Goal: Obtain resource: Download file/media

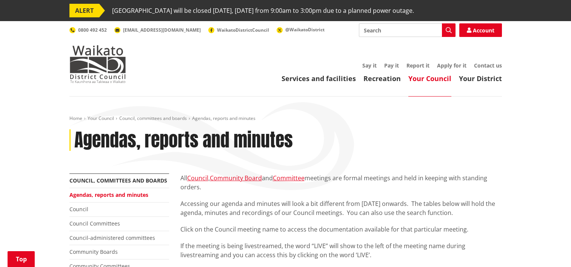
scroll to position [453, 0]
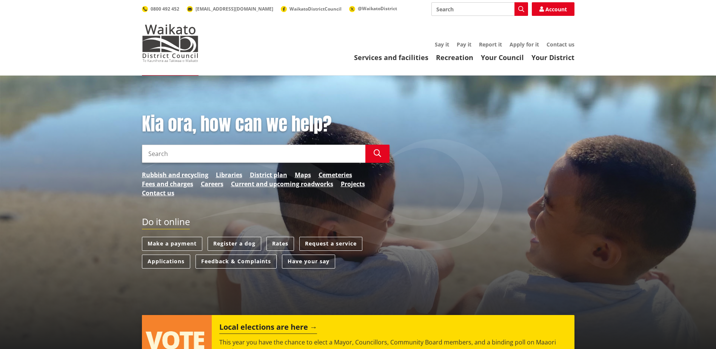
click at [154, 154] on input "Search" at bounding box center [253, 154] width 223 height 18
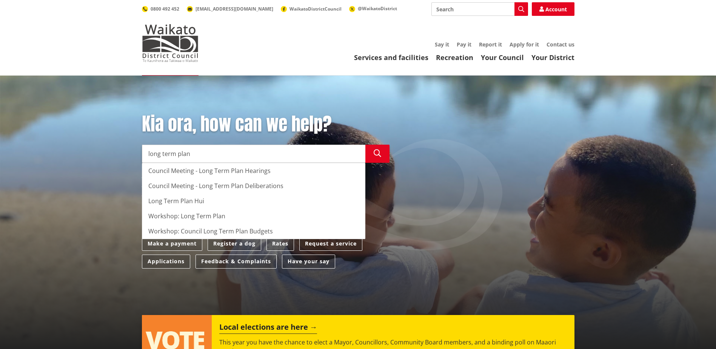
click at [183, 200] on div "Long Term Plan Hui" at bounding box center [253, 200] width 223 height 15
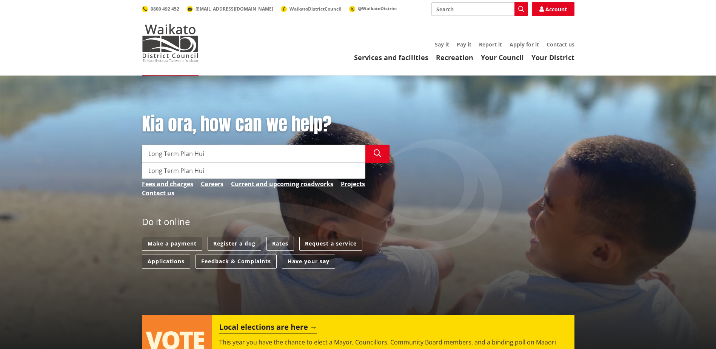
click at [212, 155] on input "Long Term Plan Hui" at bounding box center [253, 154] width 223 height 18
type input "Long Term Plan H"
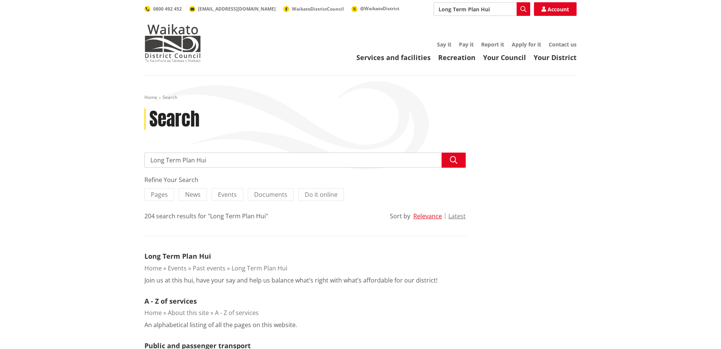
click at [201, 155] on input "Long Term Plan Hui" at bounding box center [305, 159] width 321 height 15
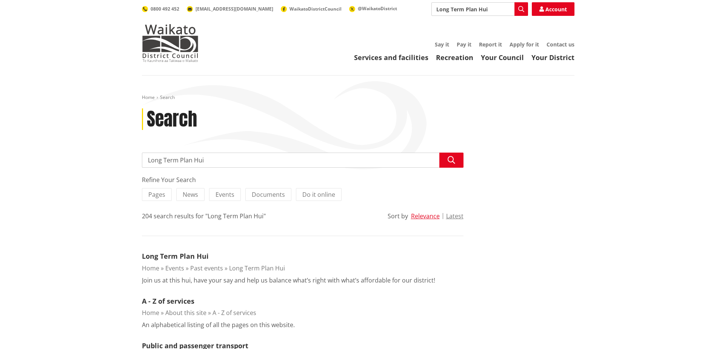
click at [211, 160] on input "Long Term Plan Hui" at bounding box center [302, 159] width 321 height 15
type input "Long Term Plan"
click at [447, 158] on button "Search" at bounding box center [451, 159] width 24 height 15
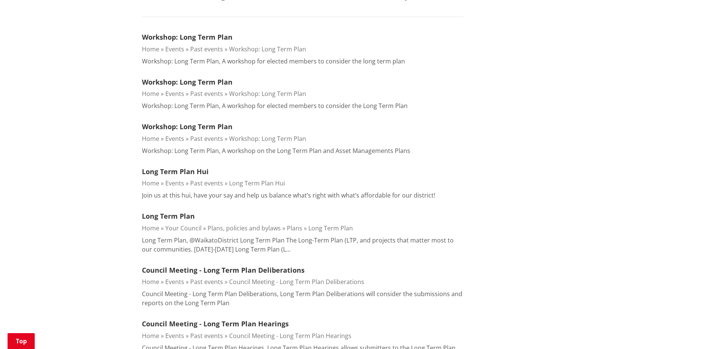
scroll to position [226, 0]
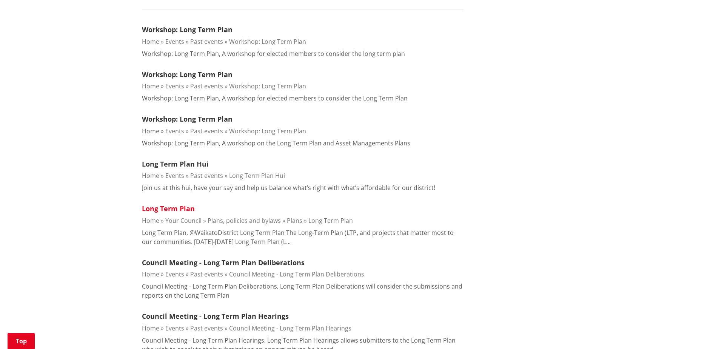
click at [167, 209] on link "Long Term Plan" at bounding box center [168, 208] width 53 height 9
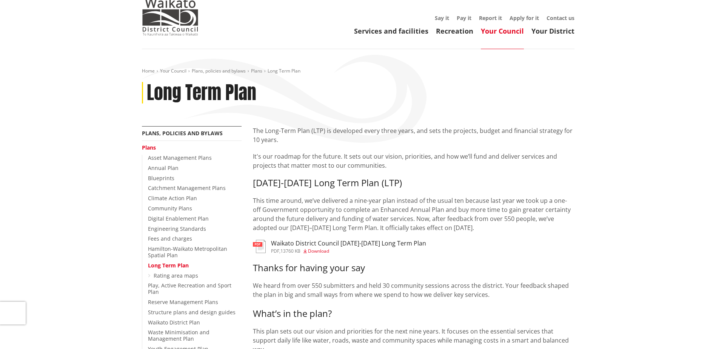
scroll to position [75, 0]
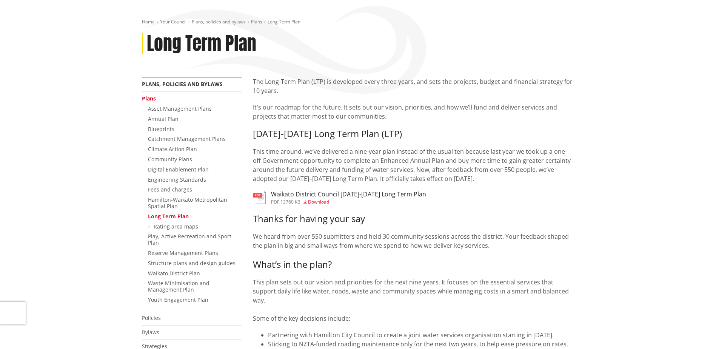
click at [319, 202] on span "Download" at bounding box center [318, 201] width 21 height 6
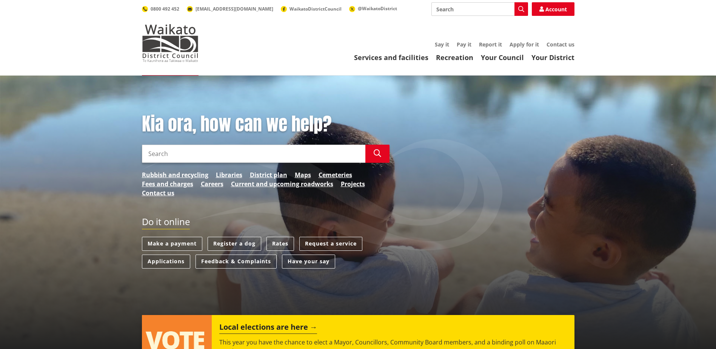
click at [180, 154] on input "Search" at bounding box center [253, 154] width 223 height 18
type input "significance and engagement policy"
click at [375, 158] on button "Search" at bounding box center [377, 154] width 24 height 18
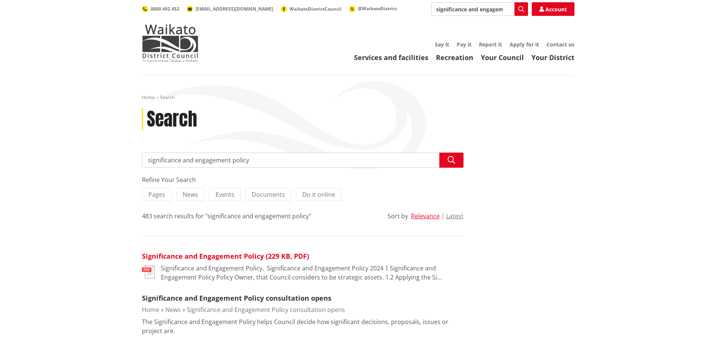
click at [227, 257] on link "Significance and Engagement Policy (229 KB, PDF)" at bounding box center [225, 255] width 167 height 9
